Goal: Transaction & Acquisition: Book appointment/travel/reservation

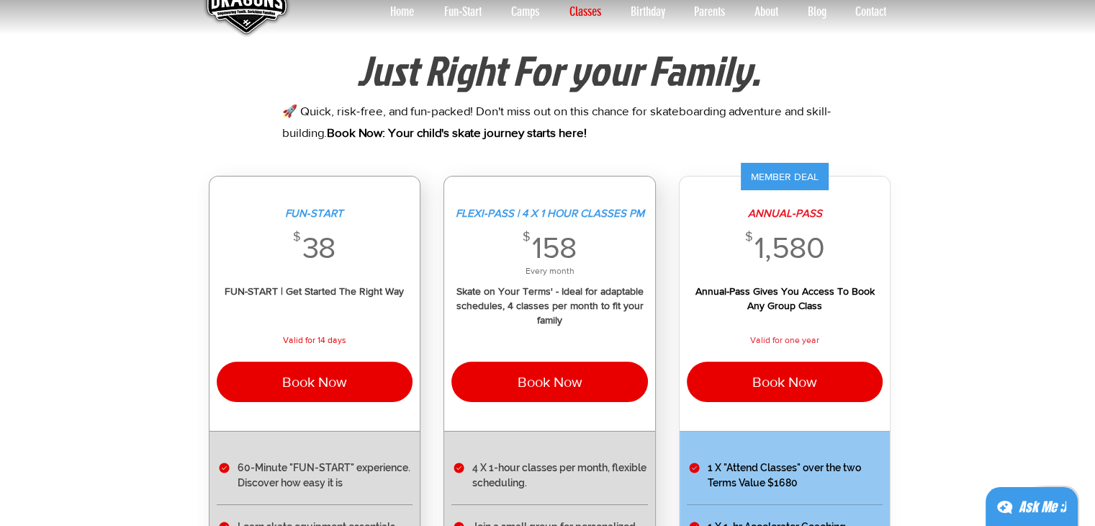
scroll to position [72, 0]
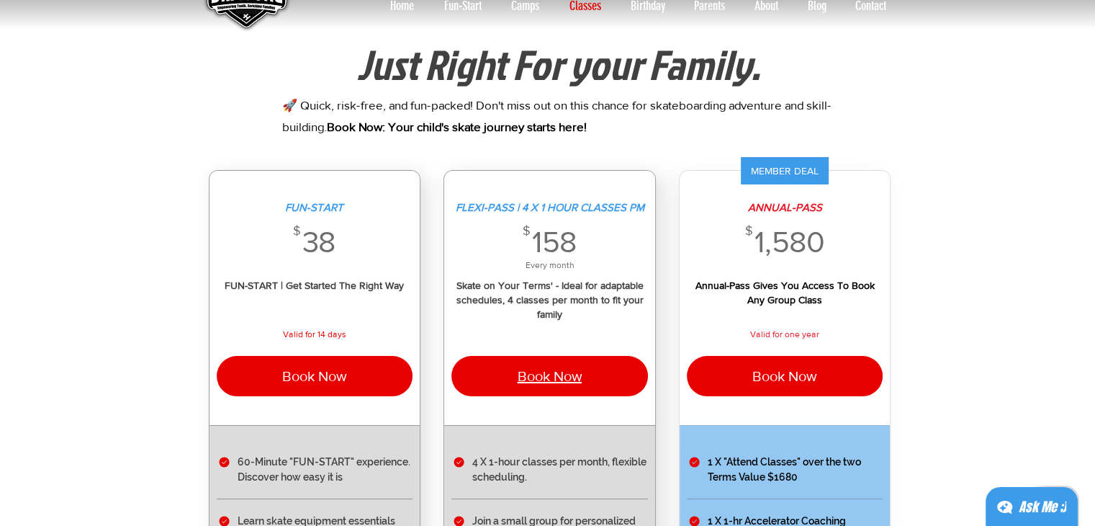
click at [555, 381] on span "Book Now" at bounding box center [549, 376] width 65 height 16
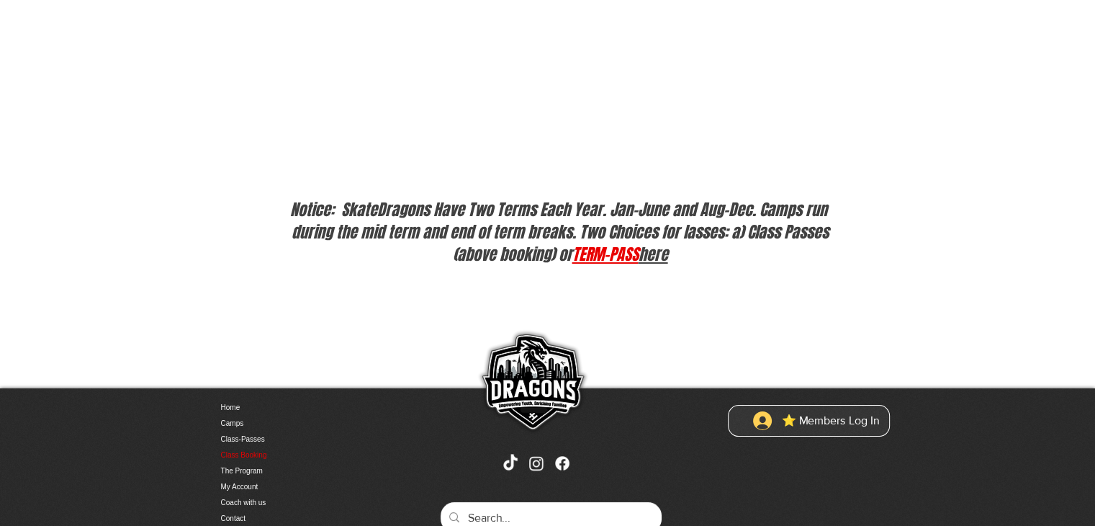
scroll to position [193, 0]
